Goal: Browse casually: Explore the website without a specific task or goal

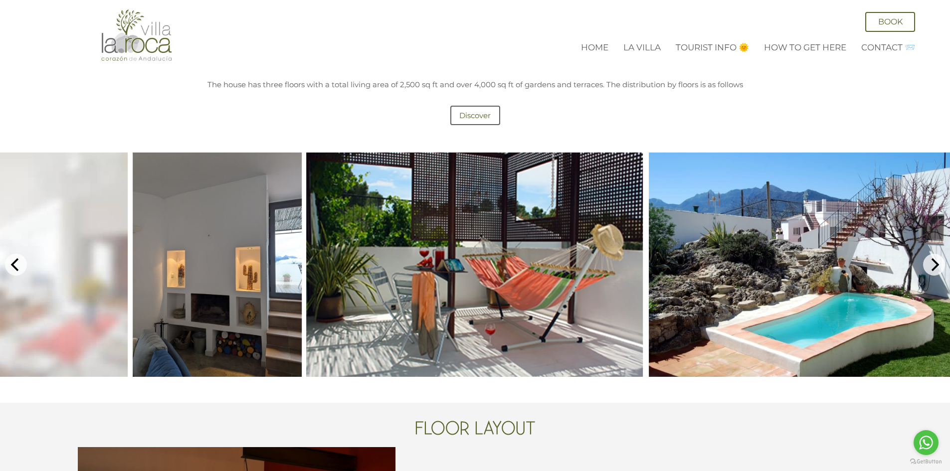
scroll to position [449, 0]
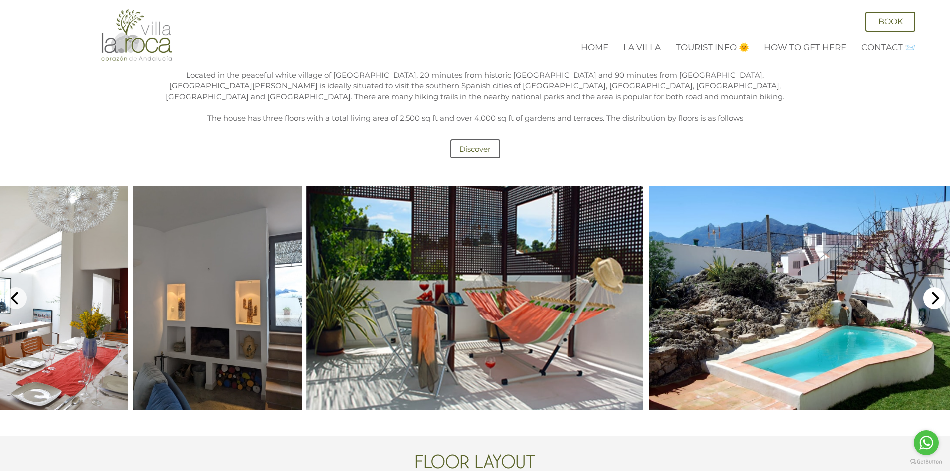
click at [934, 292] on icon "Next" at bounding box center [933, 298] width 13 height 13
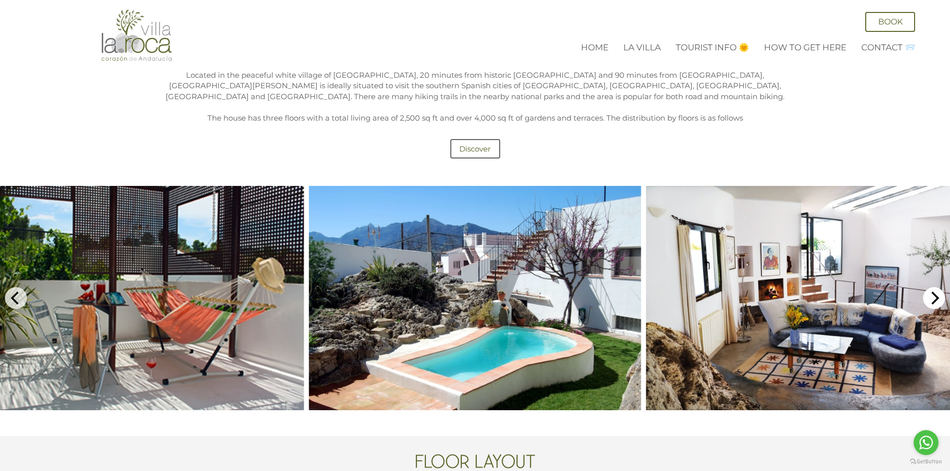
click at [934, 292] on icon "Next" at bounding box center [933, 298] width 13 height 13
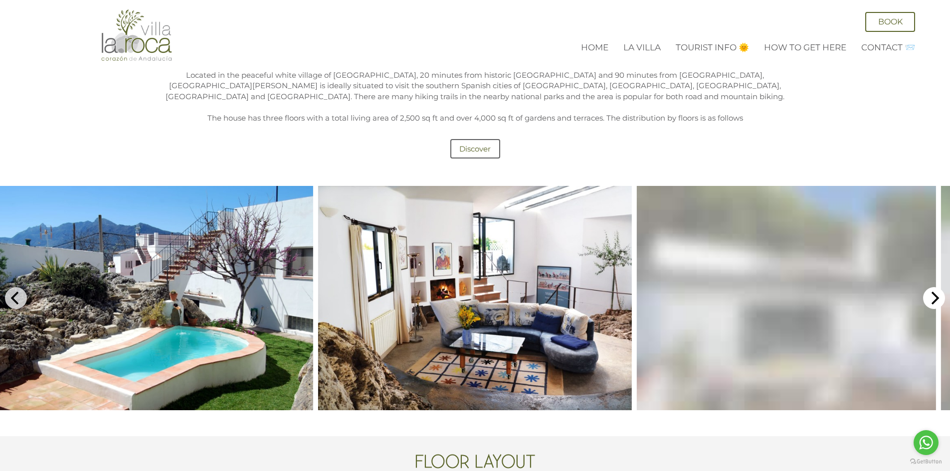
click at [934, 292] on icon "Next" at bounding box center [933, 298] width 13 height 13
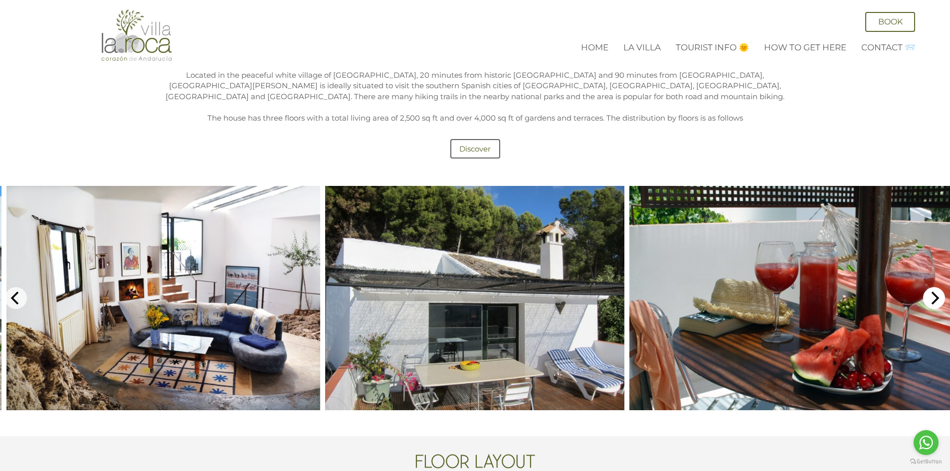
click at [934, 292] on icon "Next" at bounding box center [933, 298] width 13 height 13
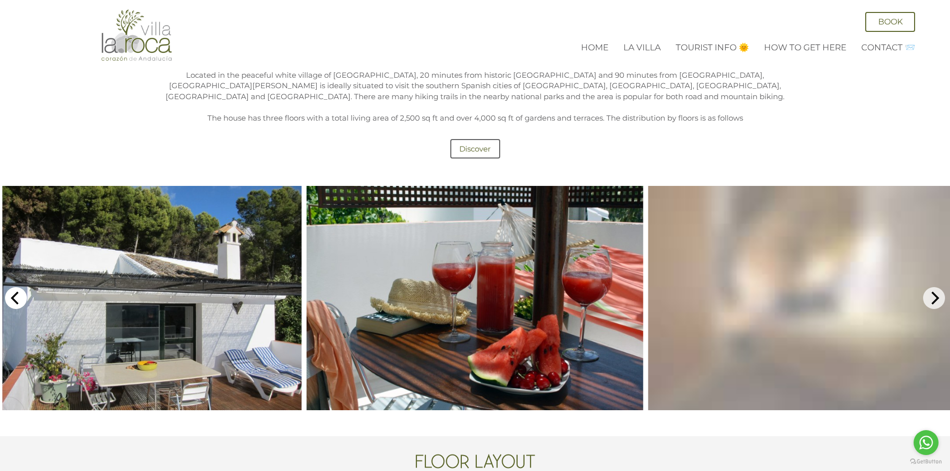
click at [16, 292] on icon "Previous" at bounding box center [15, 298] width 13 height 13
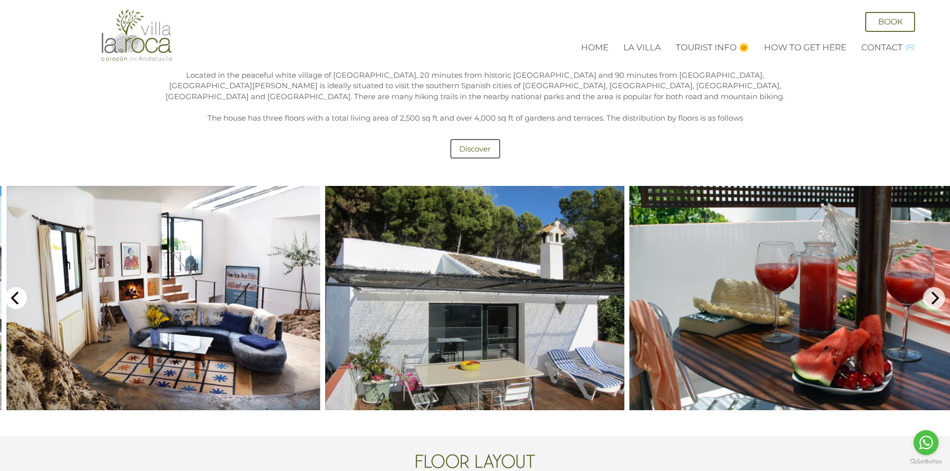
click at [21, 292] on icon "Previous" at bounding box center [15, 298] width 13 height 13
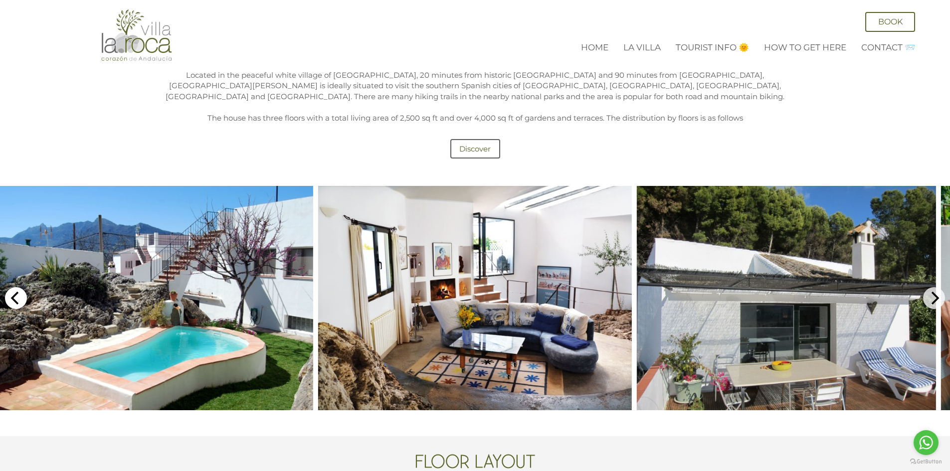
click at [21, 292] on icon "Previous" at bounding box center [15, 298] width 13 height 13
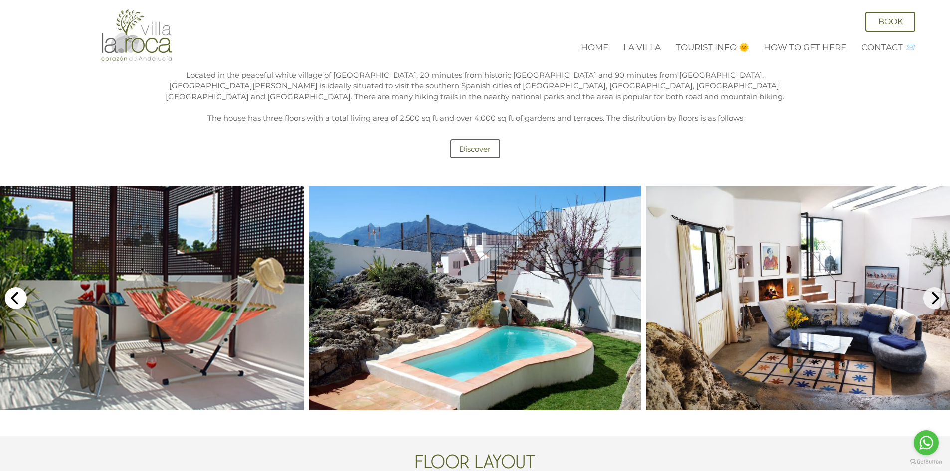
click at [21, 292] on icon "Previous" at bounding box center [15, 298] width 13 height 13
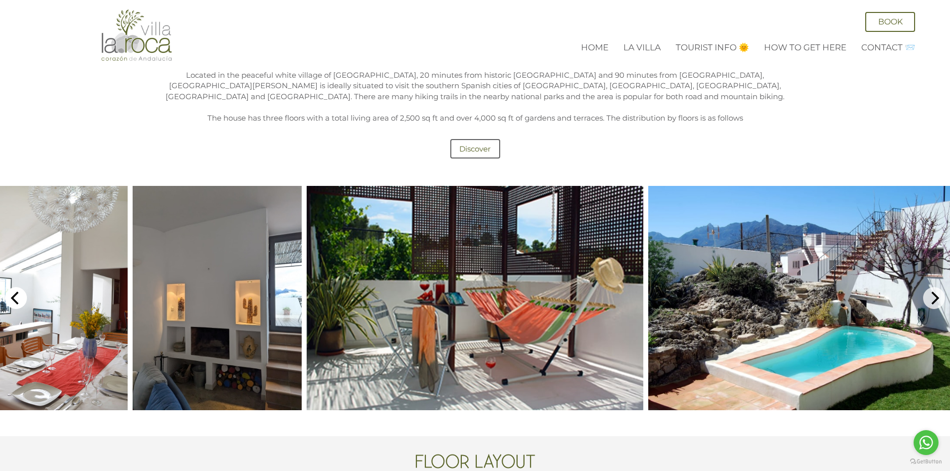
click at [21, 292] on icon "Previous" at bounding box center [15, 298] width 13 height 13
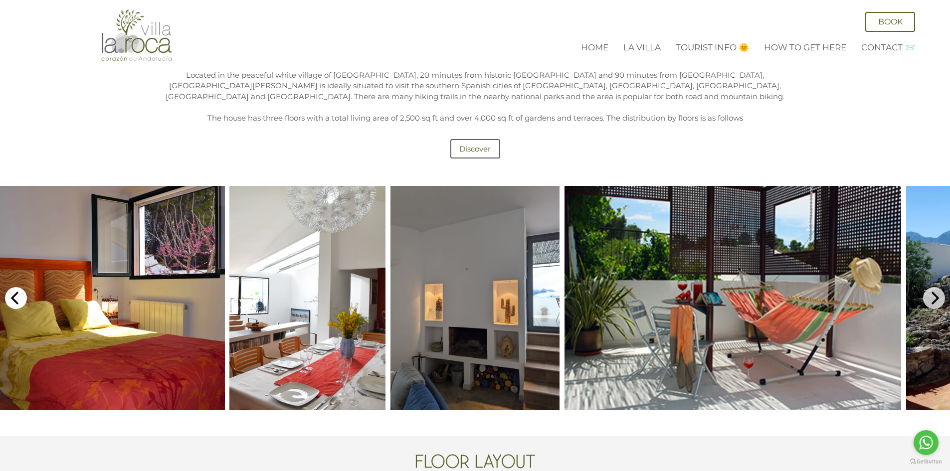
click at [21, 292] on icon "Previous" at bounding box center [15, 298] width 13 height 13
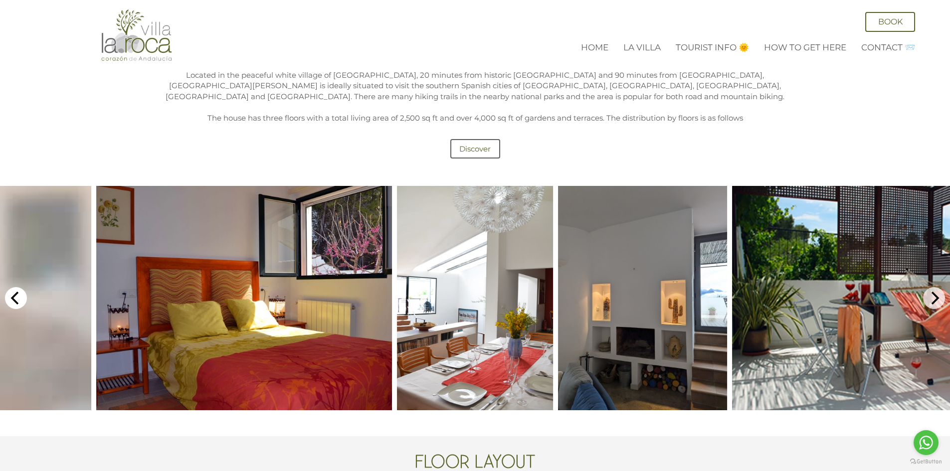
click at [21, 292] on icon "Previous" at bounding box center [15, 298] width 13 height 13
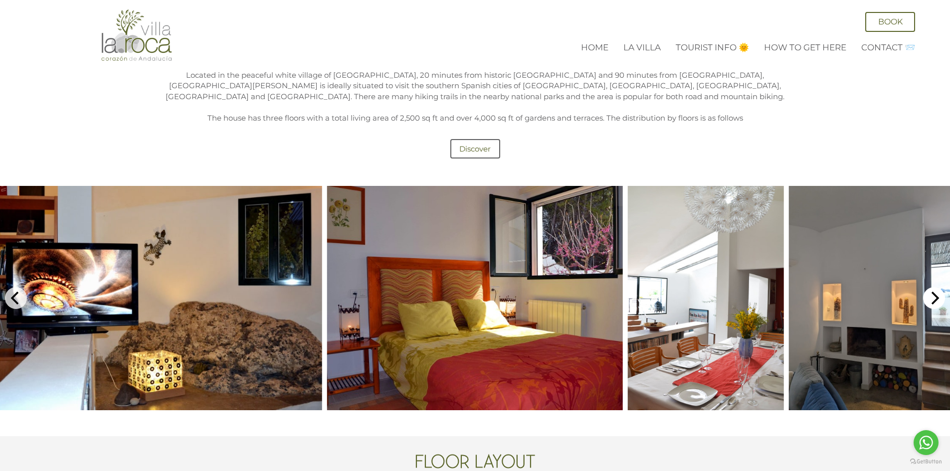
click at [930, 292] on icon "Next" at bounding box center [933, 298] width 13 height 13
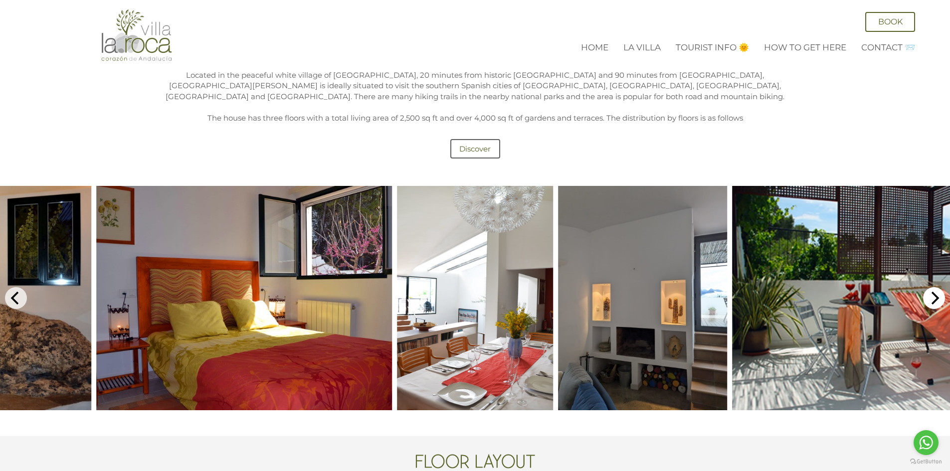
click at [930, 292] on icon "Next" at bounding box center [933, 298] width 13 height 13
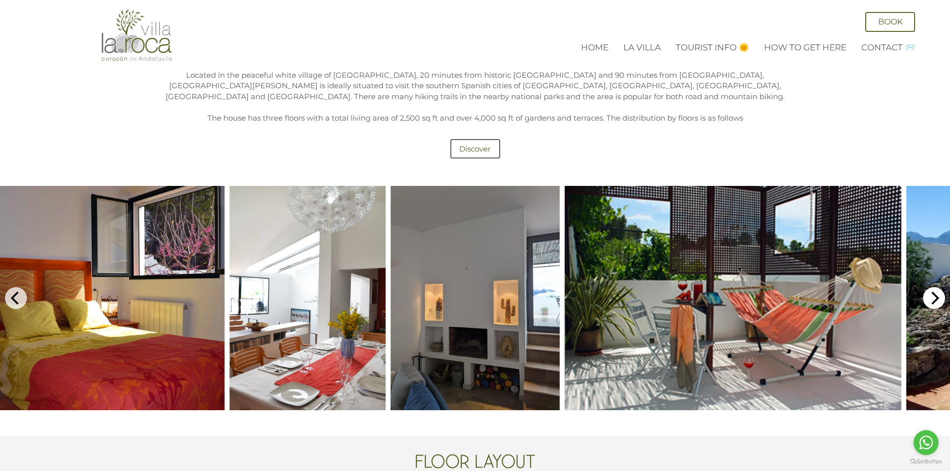
click at [930, 292] on icon "Next" at bounding box center [933, 298] width 13 height 13
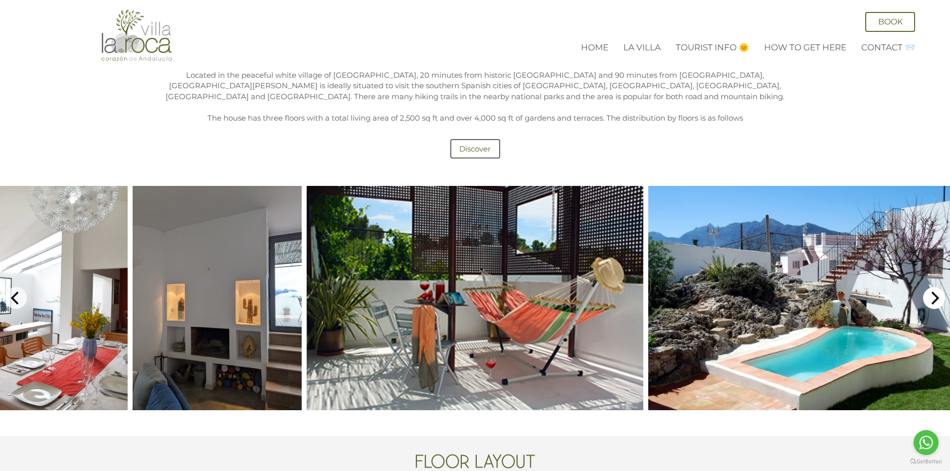
click at [931, 292] on icon "Next" at bounding box center [933, 298] width 13 height 13
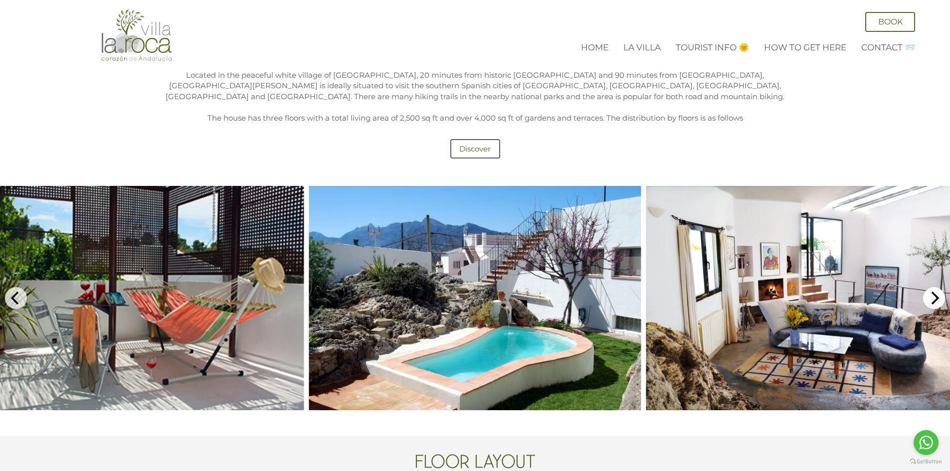
click at [934, 292] on icon "Next" at bounding box center [935, 298] width 8 height 13
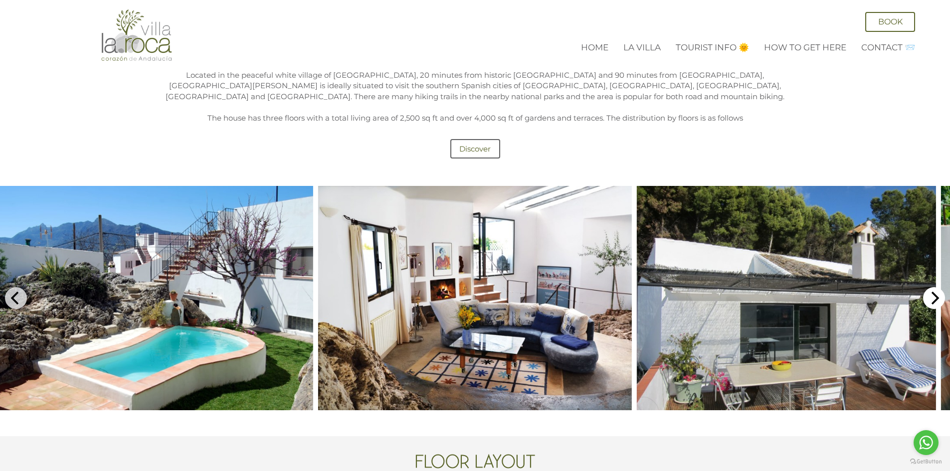
click at [934, 292] on icon "Next" at bounding box center [935, 298] width 8 height 13
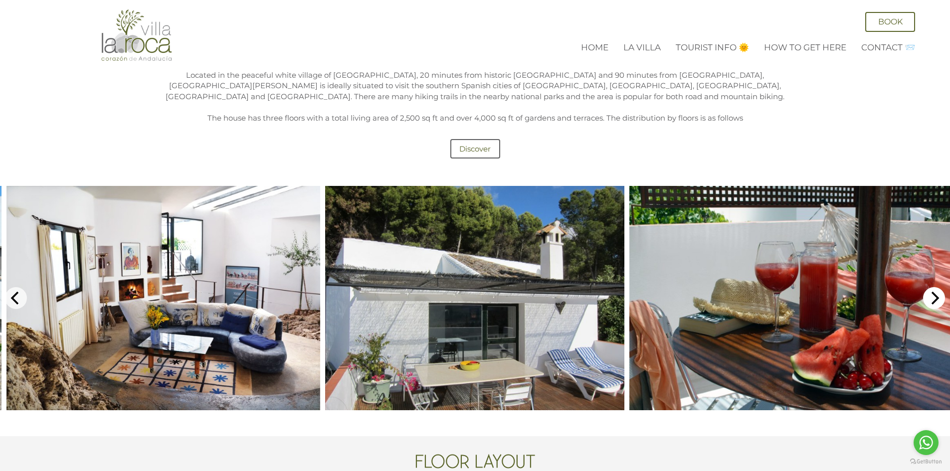
click at [934, 292] on icon "Next" at bounding box center [935, 298] width 8 height 13
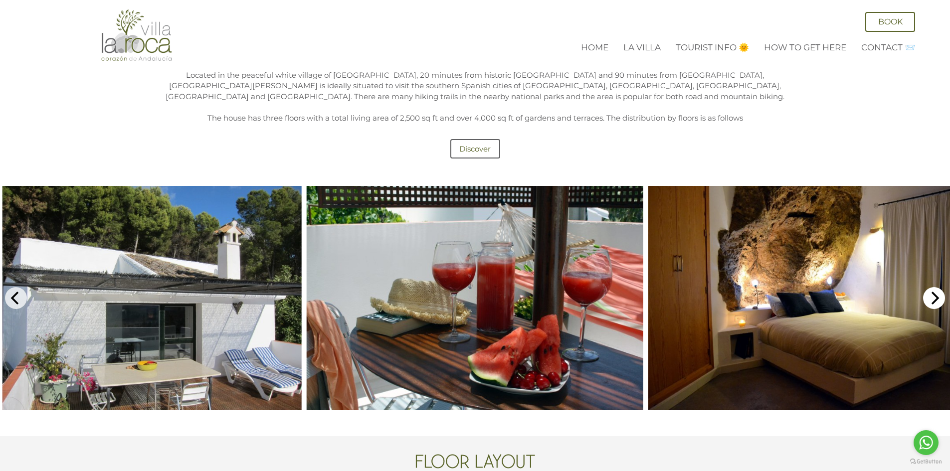
click at [934, 292] on icon "Next" at bounding box center [935, 298] width 8 height 13
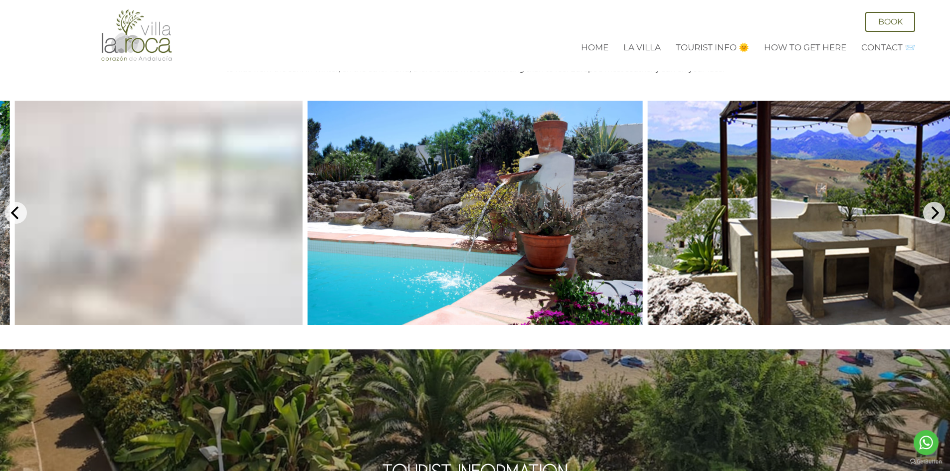
scroll to position [1886, 0]
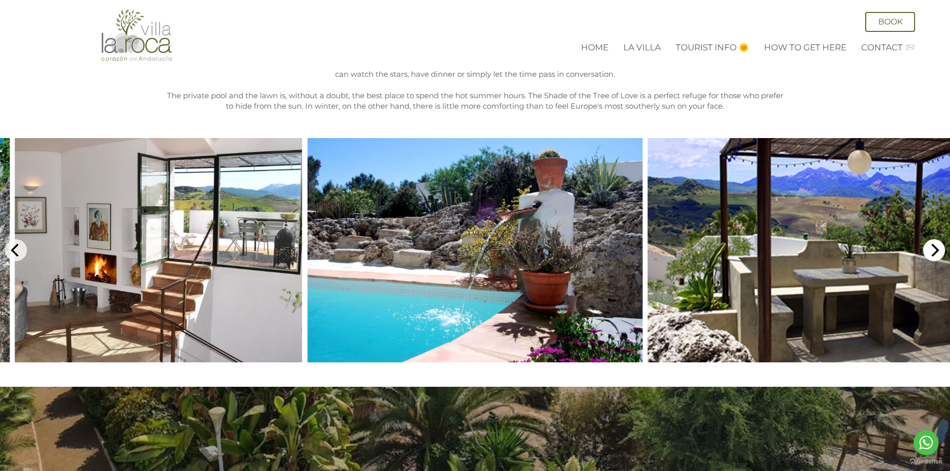
click at [932, 244] on icon "Next" at bounding box center [935, 250] width 8 height 13
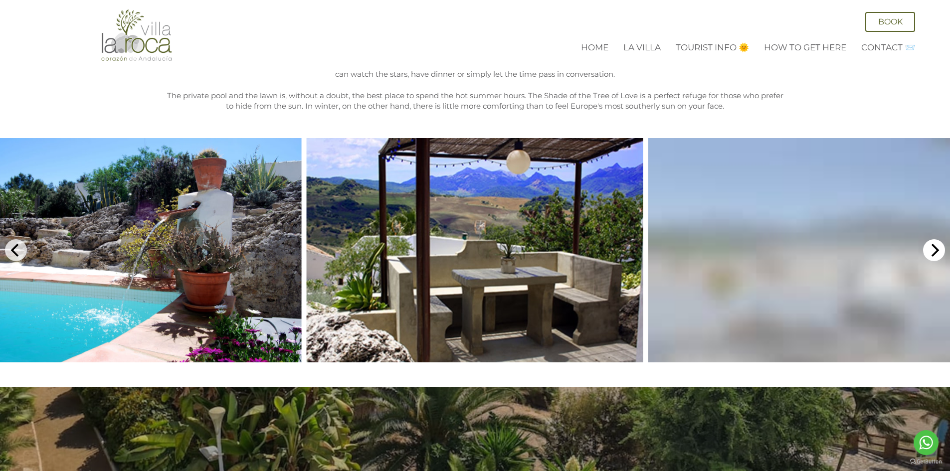
click at [939, 244] on icon "Next" at bounding box center [933, 250] width 13 height 13
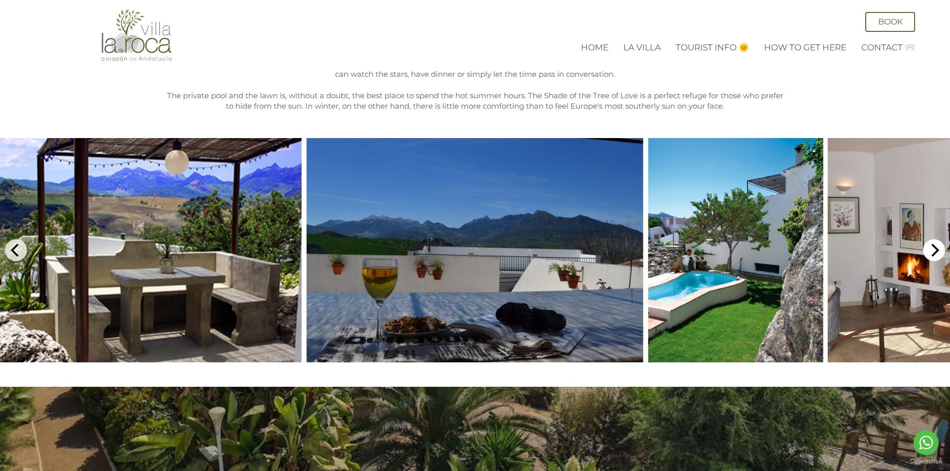
click at [939, 244] on icon "Next" at bounding box center [933, 250] width 13 height 13
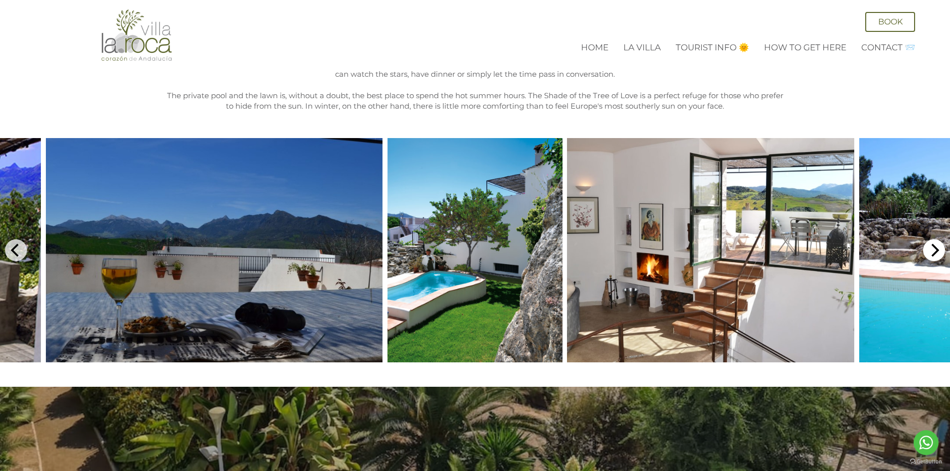
click at [939, 244] on icon "Next" at bounding box center [933, 250] width 13 height 13
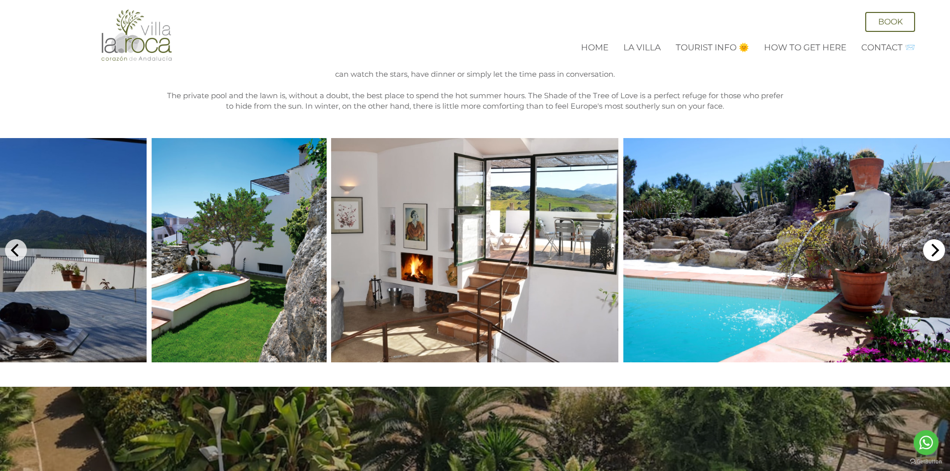
click at [935, 244] on icon "Next" at bounding box center [935, 250] width 8 height 13
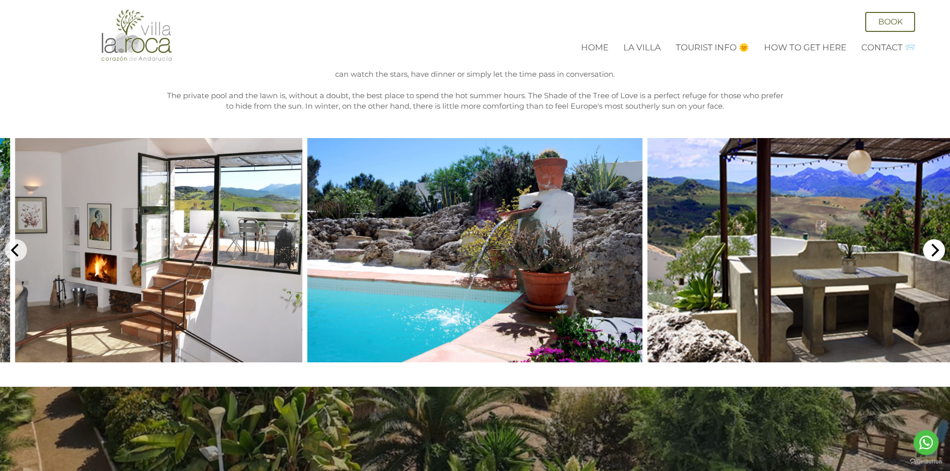
click at [935, 244] on icon "Next" at bounding box center [935, 250] width 8 height 13
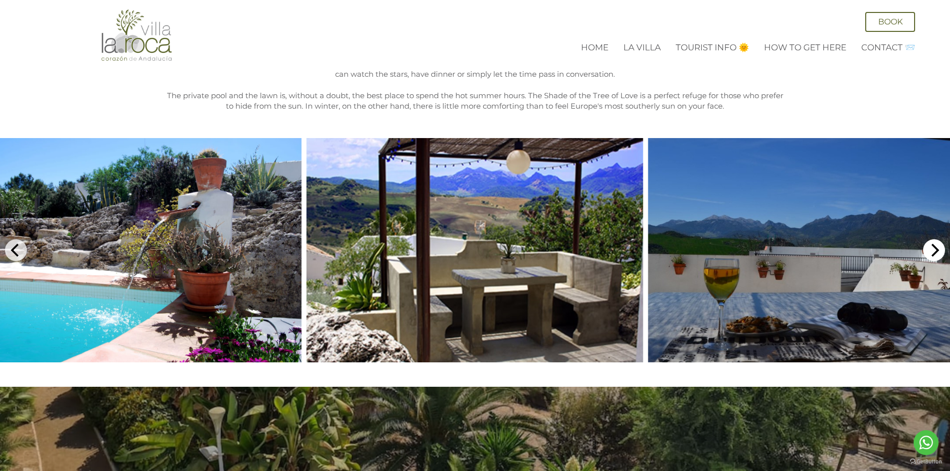
click at [936, 244] on icon "Next" at bounding box center [935, 250] width 8 height 13
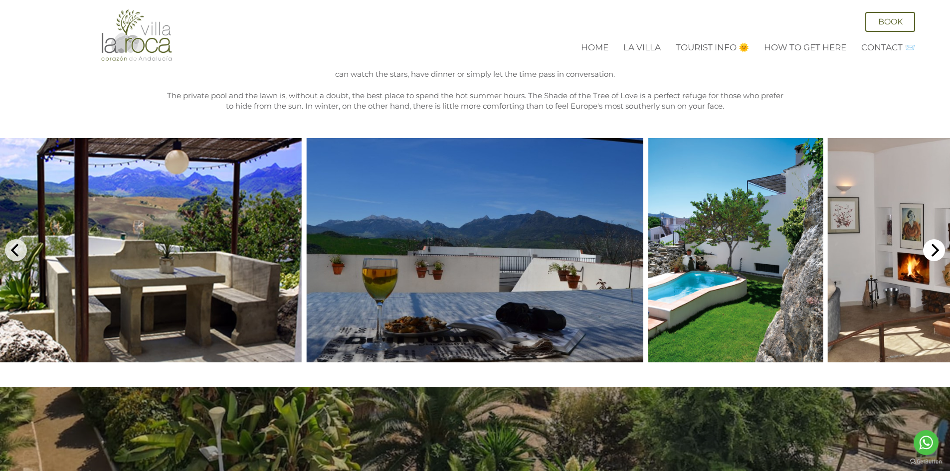
click at [936, 244] on icon "Next" at bounding box center [935, 250] width 8 height 13
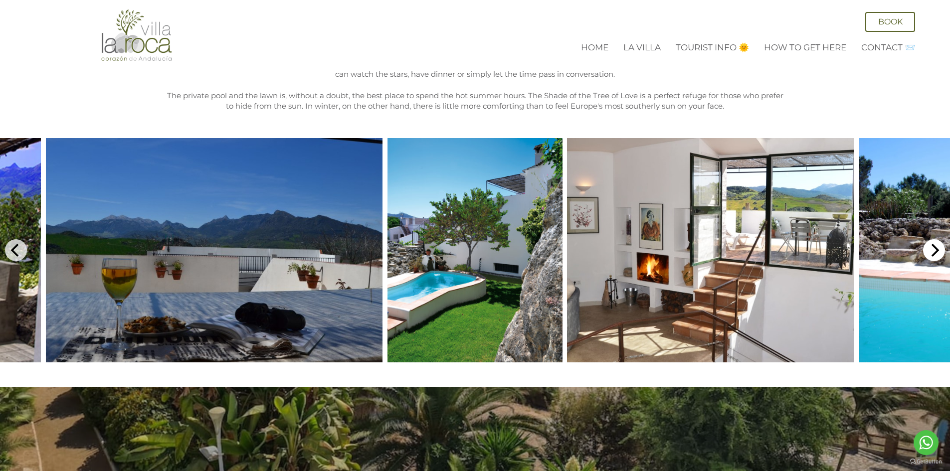
click at [936, 244] on icon "Next" at bounding box center [935, 250] width 8 height 13
